Goal: Navigation & Orientation: Find specific page/section

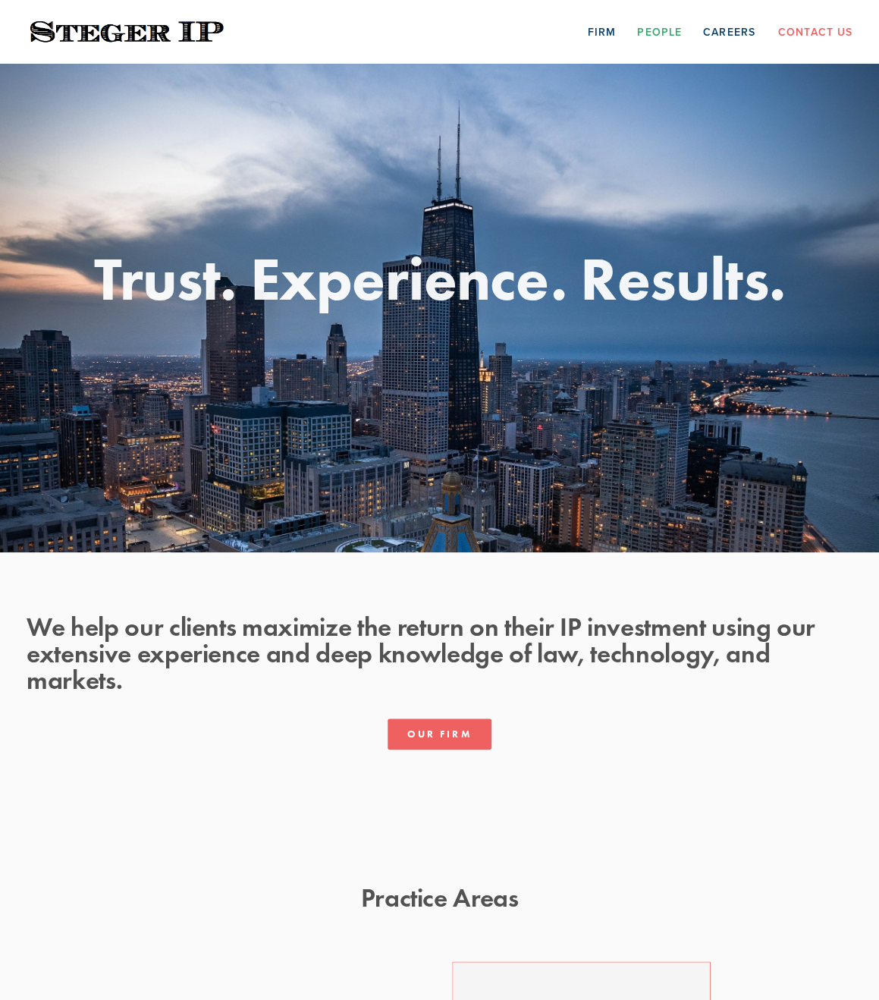
click at [669, 27] on link "People" at bounding box center [659, 32] width 45 height 24
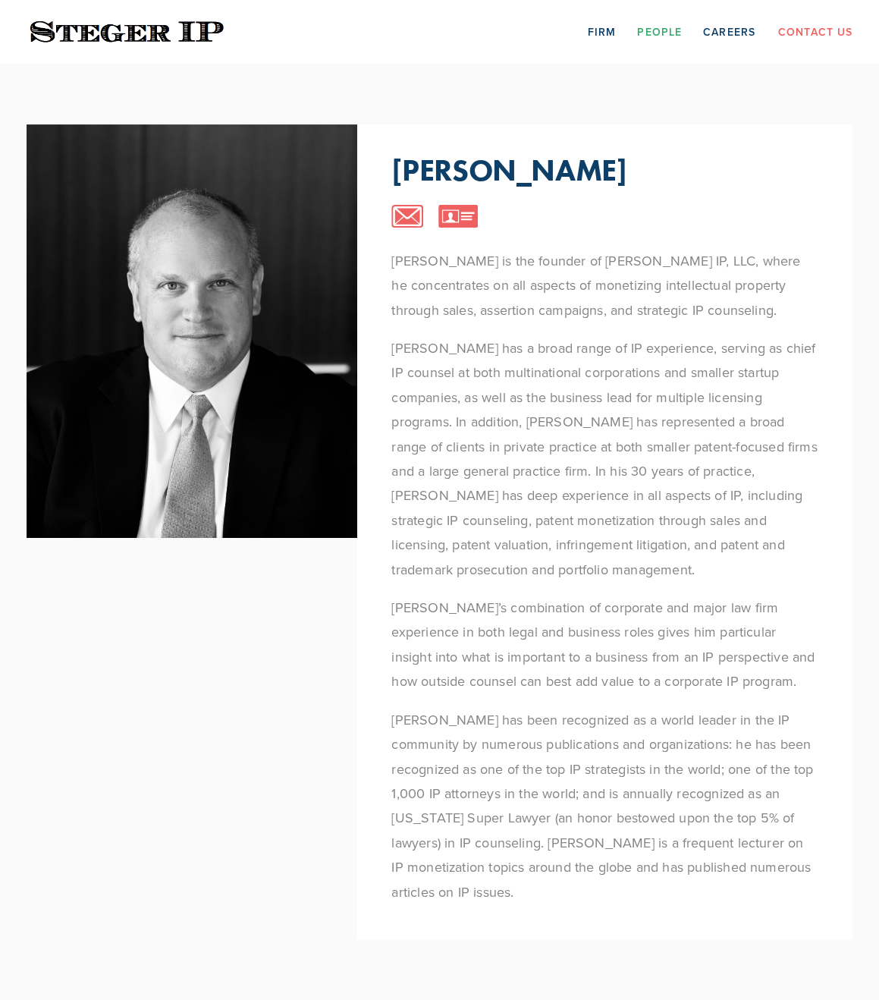
click at [129, 34] on img at bounding box center [127, 32] width 201 height 30
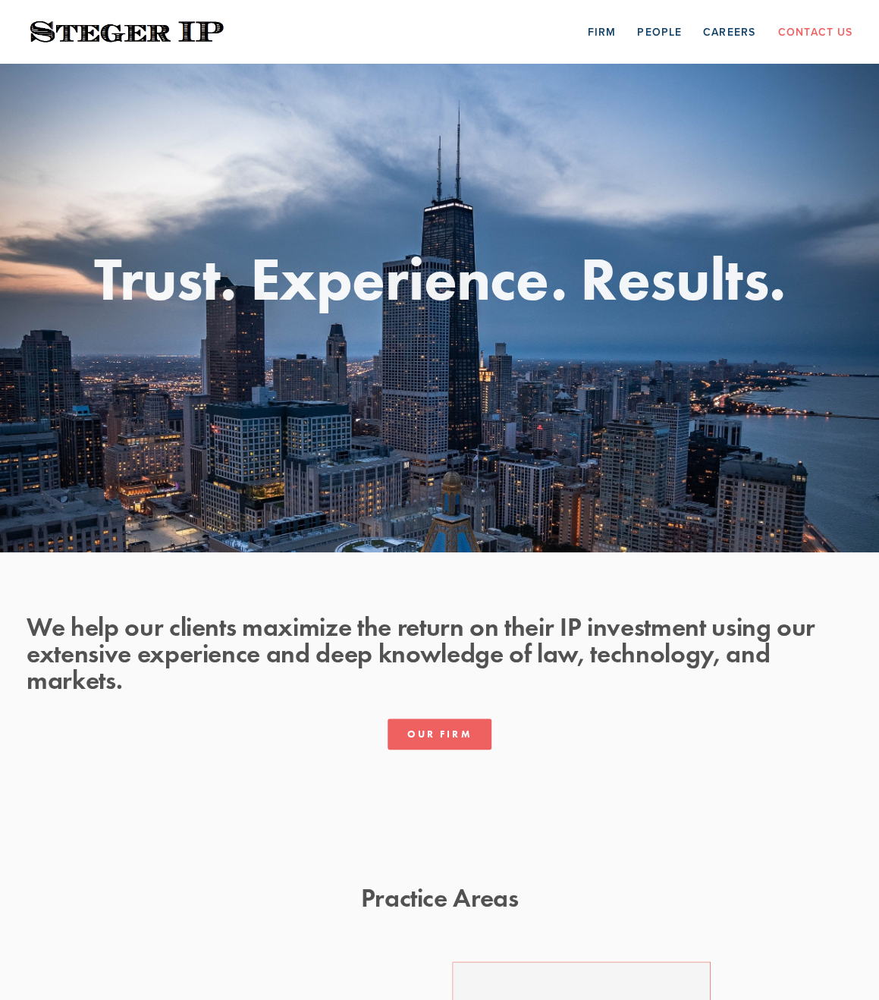
click at [812, 48] on div "Firm People Careers Contact Us" at bounding box center [439, 32] width 879 height 64
